Goal: Task Accomplishment & Management: Use online tool/utility

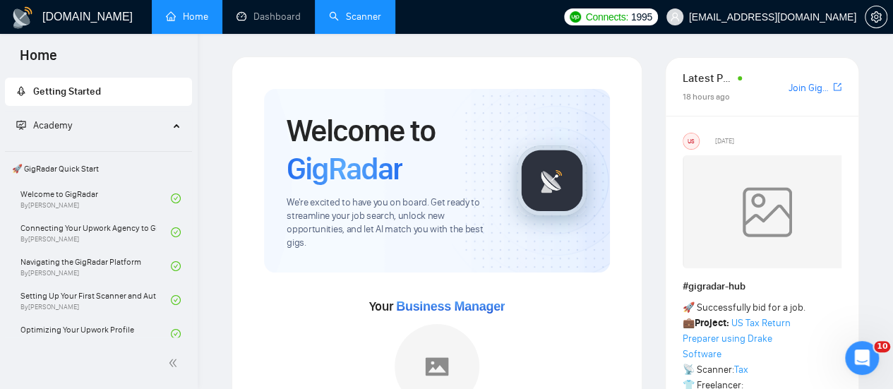
click at [340, 23] on link "Scanner" at bounding box center [355, 17] width 52 height 12
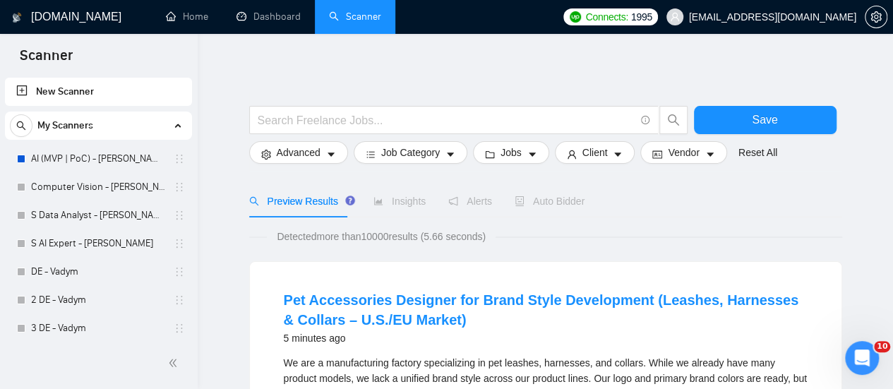
drag, startPoint x: 222, startPoint y: 234, endPoint x: 203, endPoint y: 238, distance: 18.8
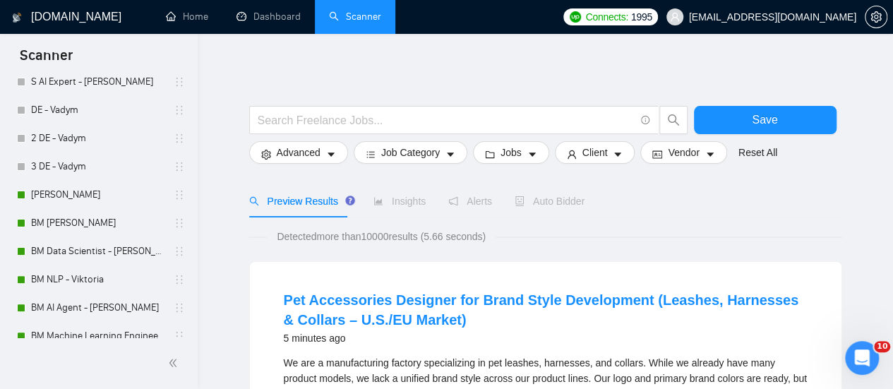
scroll to position [282, 0]
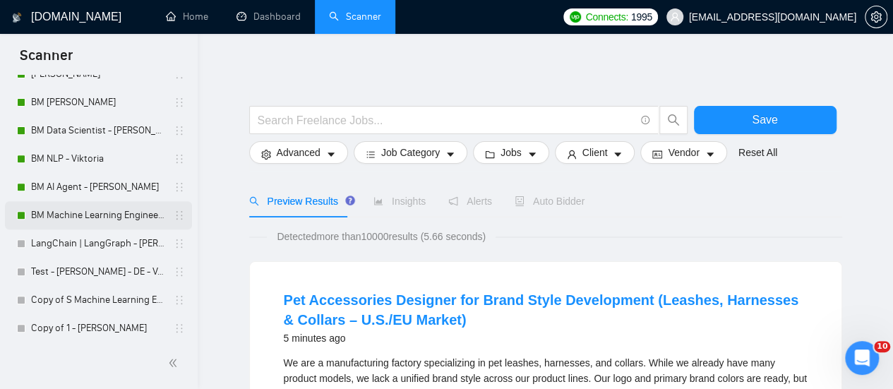
click at [96, 220] on link "BM Machine Learning Engineer - [PERSON_NAME]" at bounding box center [98, 215] width 134 height 28
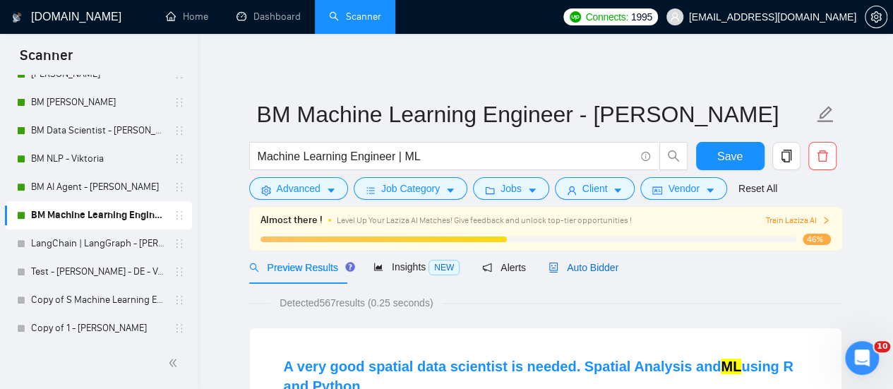
drag, startPoint x: 589, startPoint y: 273, endPoint x: 578, endPoint y: 265, distance: 13.6
click at [587, 272] on span "Auto Bidder" at bounding box center [584, 267] width 70 height 11
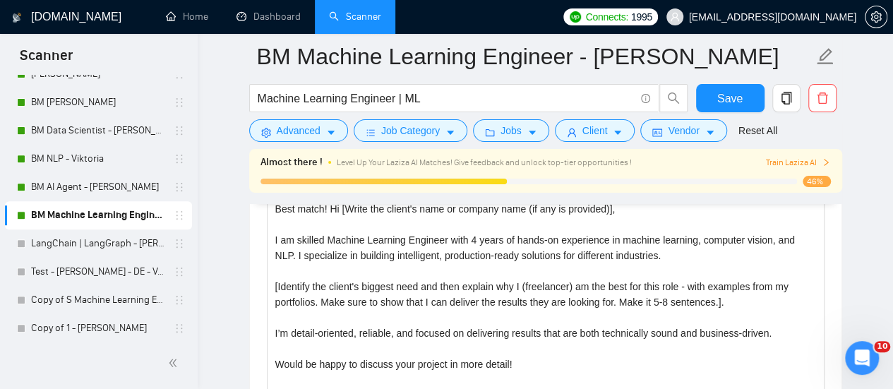
scroll to position [1624, 0]
click at [439, 287] on textarea "Best match! Hi [Write the client's name or company name (if any is provided)], …" at bounding box center [546, 356] width 558 height 318
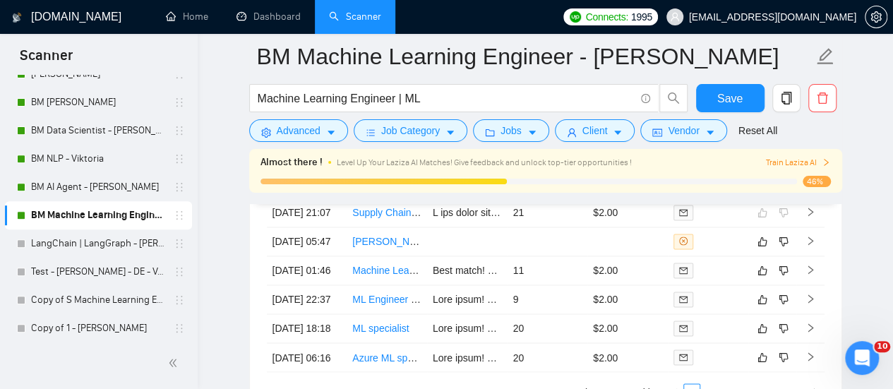
scroll to position [3742, 0]
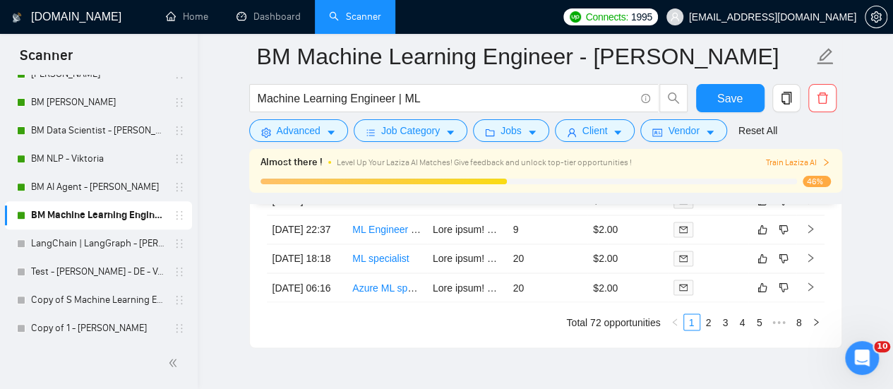
click at [393, 177] on link "[PERSON_NAME] & Visualization Expert Needed for SQL + PowerBI Migration" at bounding box center [525, 171] width 346 height 11
